Goal: Transaction & Acquisition: Purchase product/service

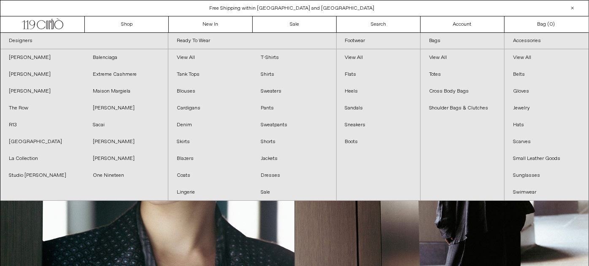
click at [216, 21] on div "Close dialog JOIN OUR MAILING LIST Subscribe to receive 10% off your first purc…" at bounding box center [294, 133] width 589 height 266
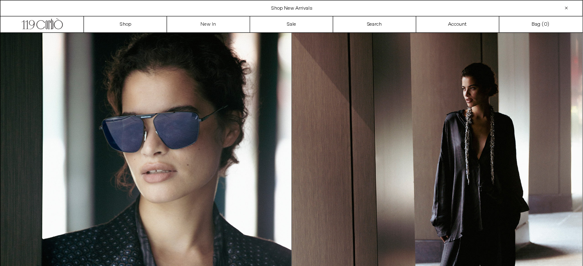
click at [216, 21] on link "New In" at bounding box center [208, 24] width 83 height 16
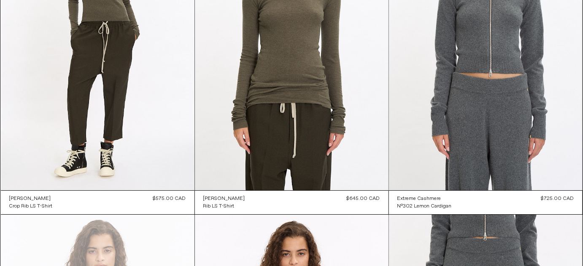
scroll to position [3000, 0]
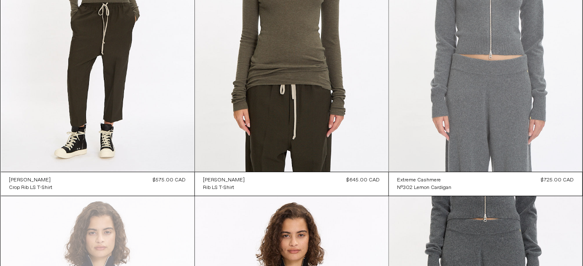
click at [581, 159] on at bounding box center [486, 27] width 194 height 290
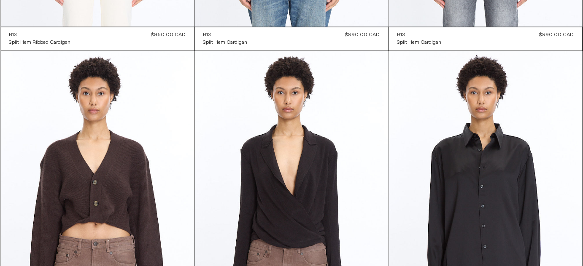
scroll to position [8279, 0]
